Goal: Check status: Check status

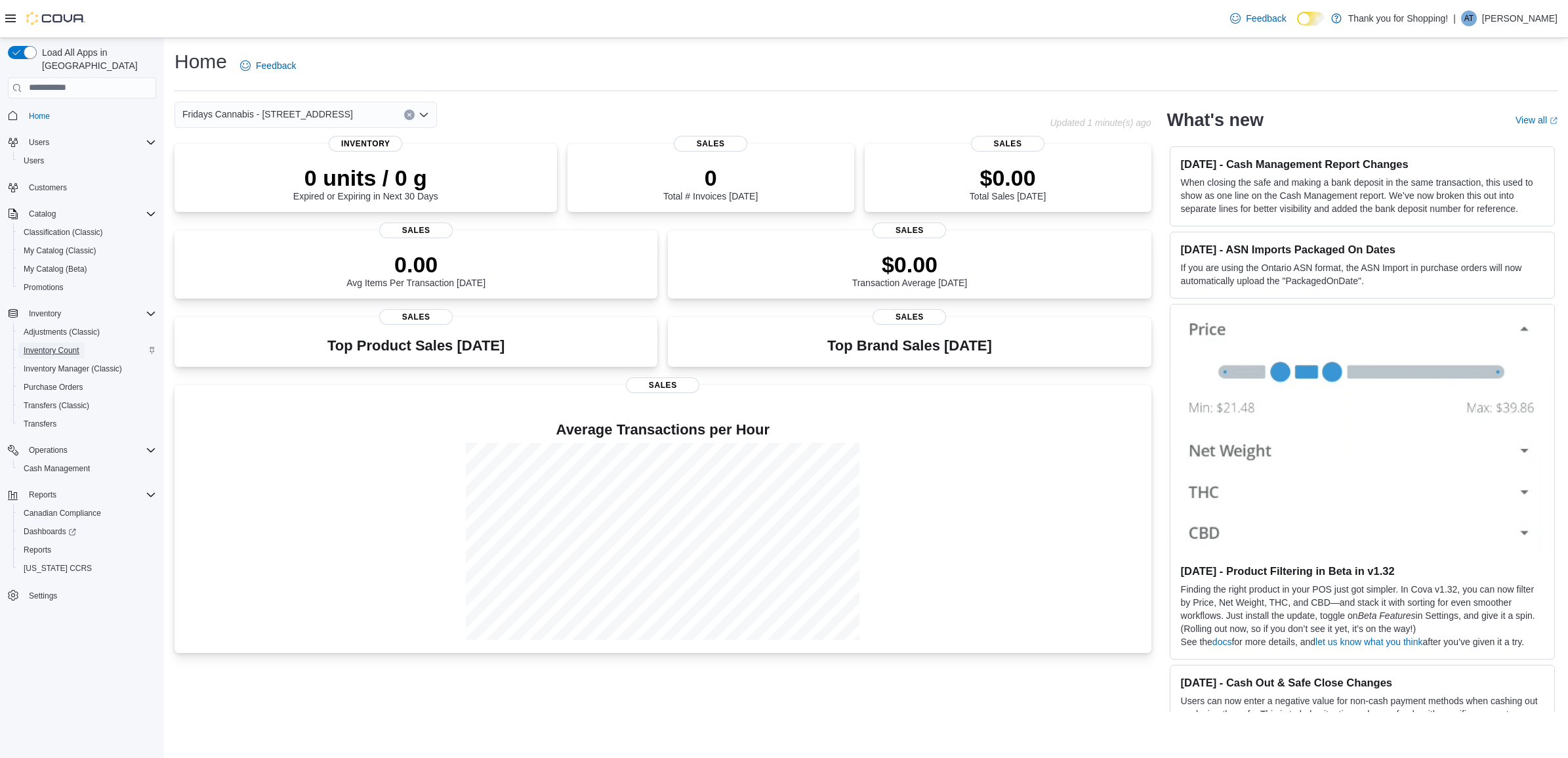
click at [66, 345] on span "Inventory Count" at bounding box center [52, 350] width 56 height 10
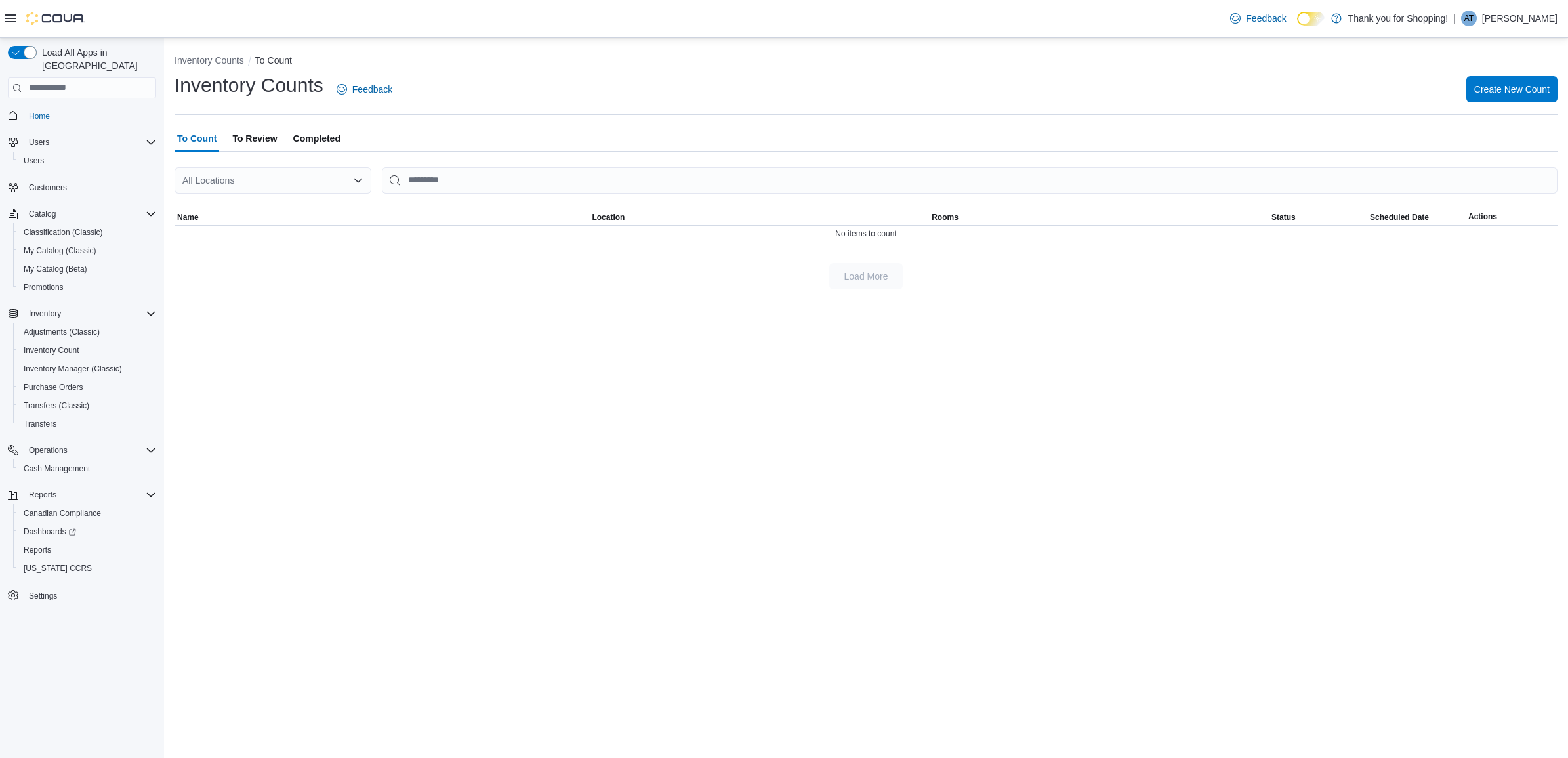
click at [322, 133] on span "Completed" at bounding box center [316, 138] width 47 height 27
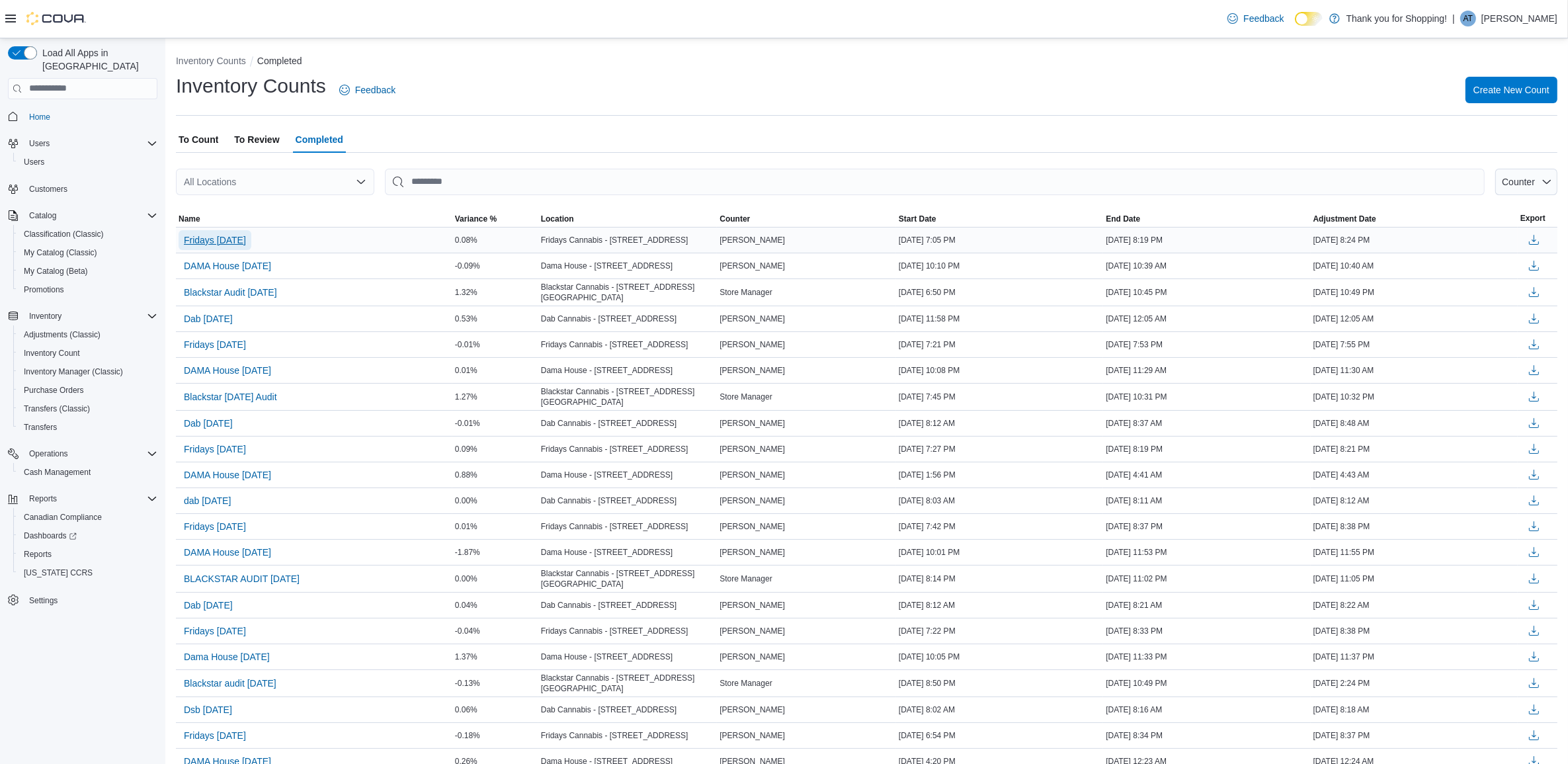
click at [220, 242] on span "Fridays [DATE]" at bounding box center [215, 240] width 62 height 13
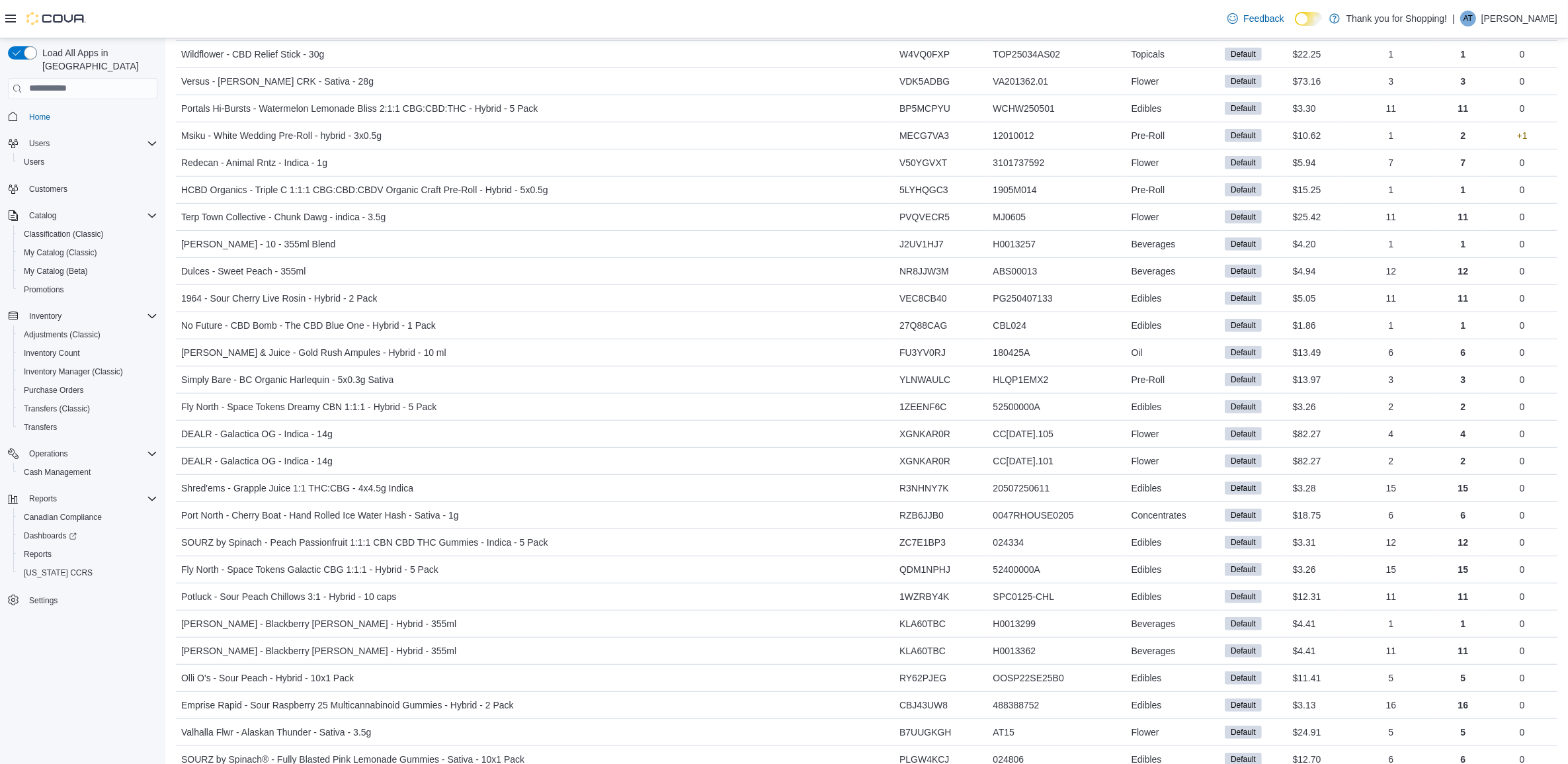
scroll to position [1023, 0]
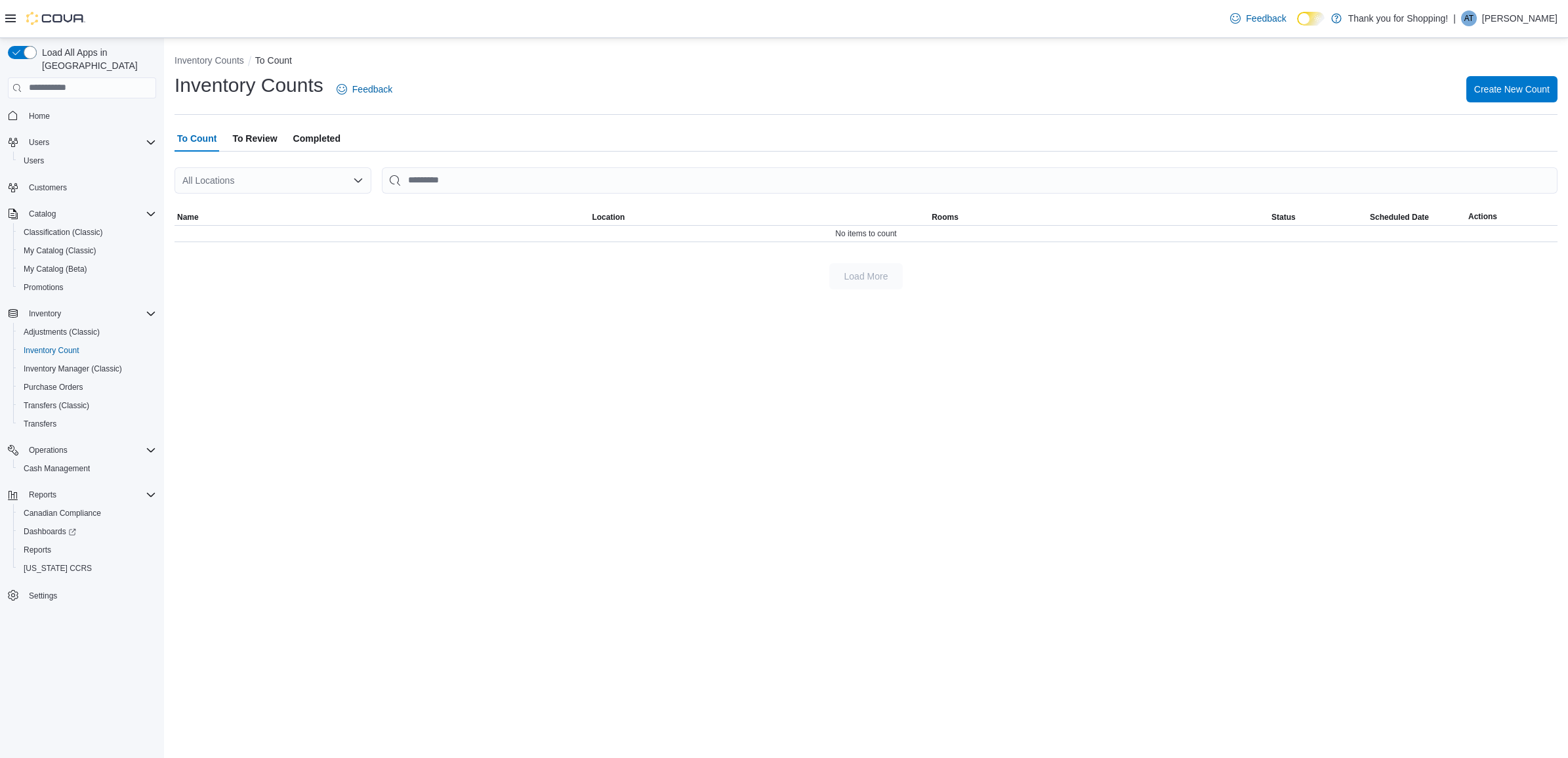
click at [313, 135] on span "Completed" at bounding box center [316, 138] width 47 height 27
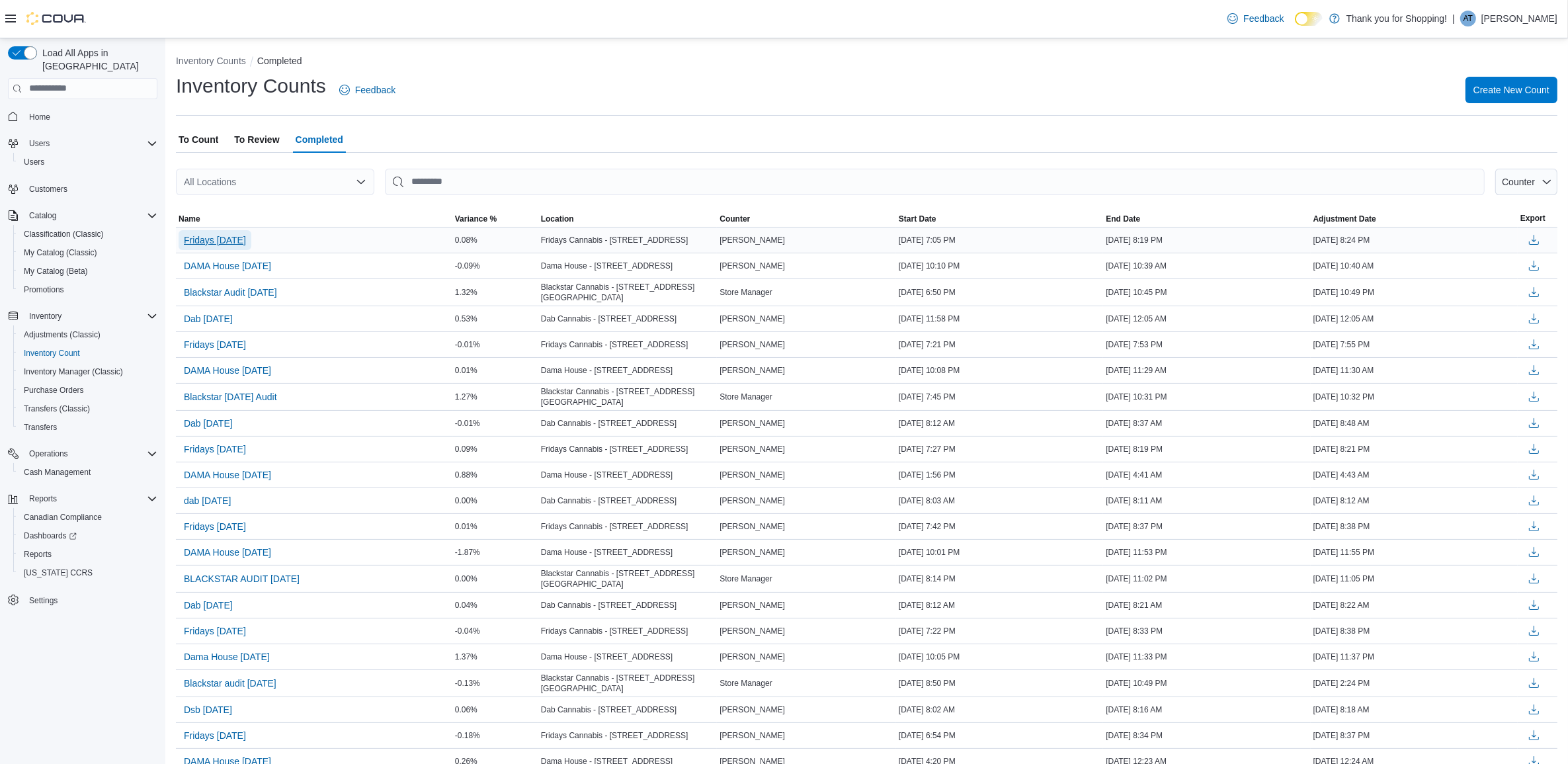
click at [237, 242] on span "Fridays [DATE]" at bounding box center [215, 240] width 62 height 13
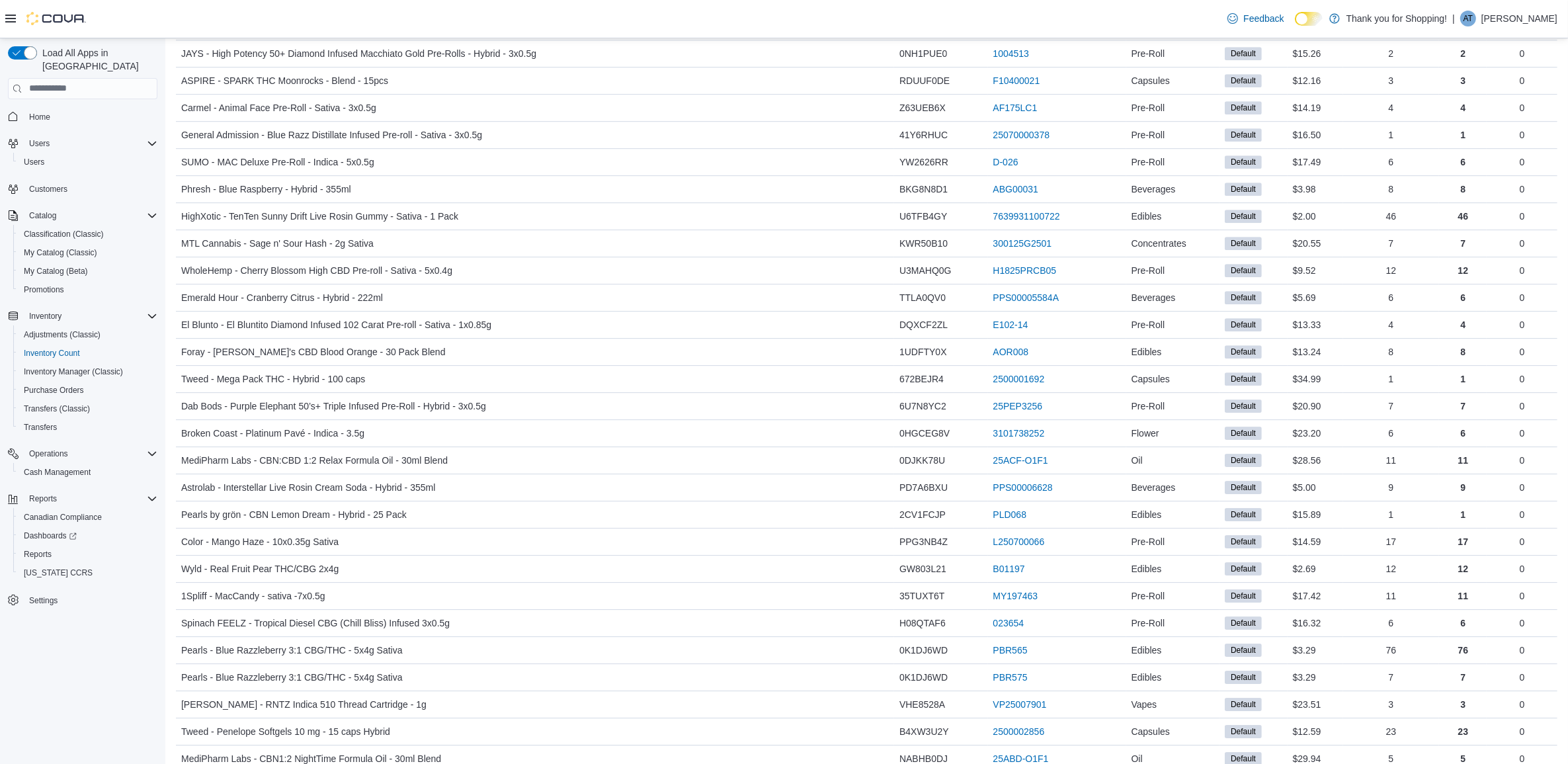
scroll to position [5082, 0]
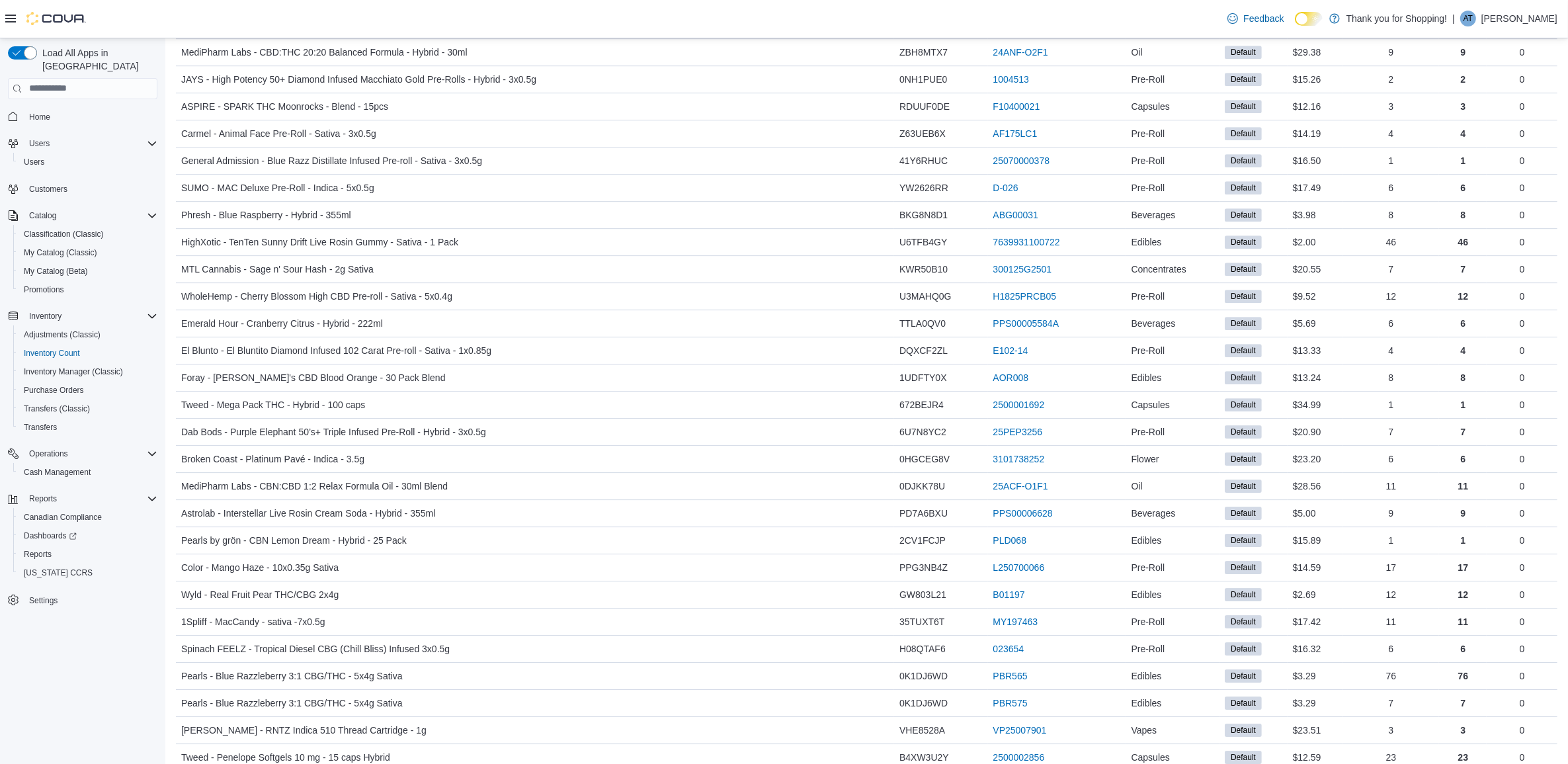
click at [1010, 33] on link "3101737571 (opens in a new tab or window)" at bounding box center [1019, 25] width 52 height 16
